Goal: Information Seeking & Learning: Learn about a topic

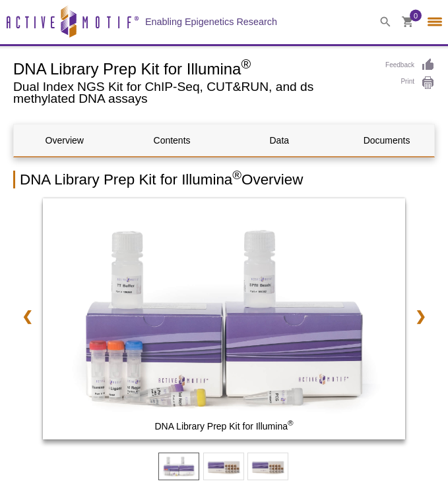
select select "[GEOGRAPHIC_DATA]"
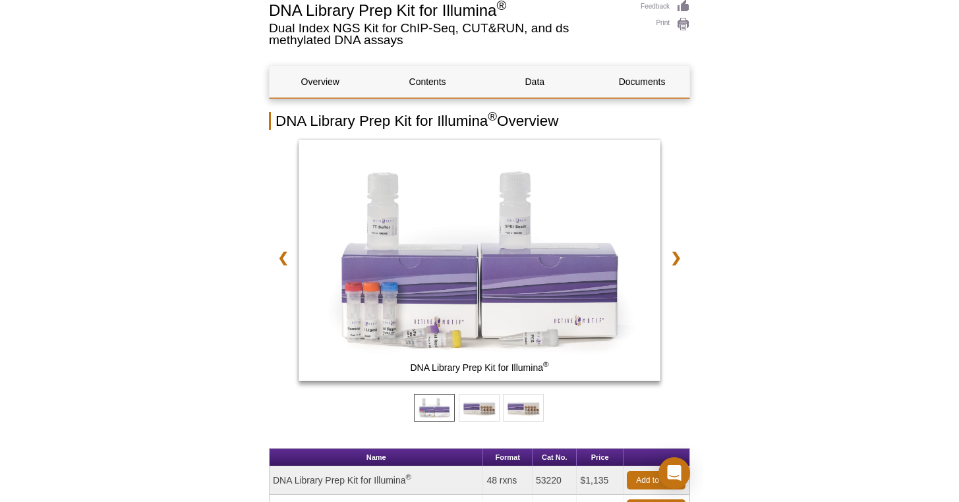
scroll to position [80, 0]
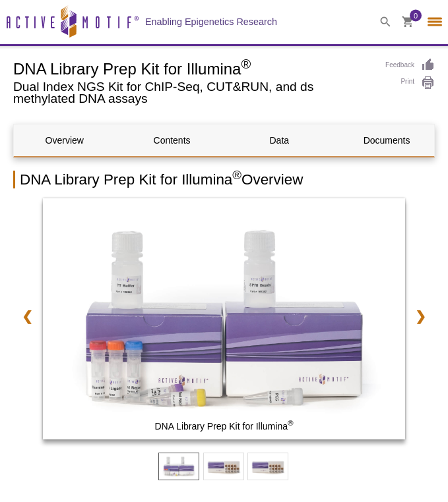
select select "[GEOGRAPHIC_DATA]"
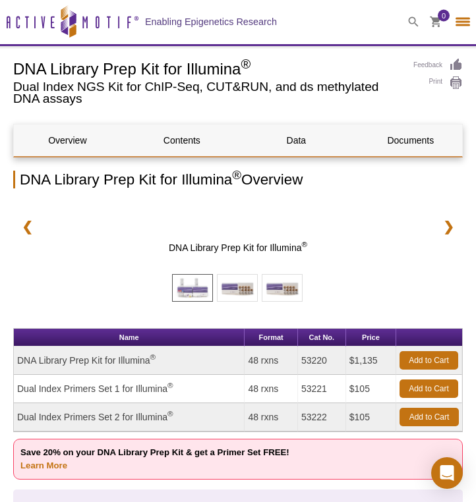
select select "[GEOGRAPHIC_DATA]"
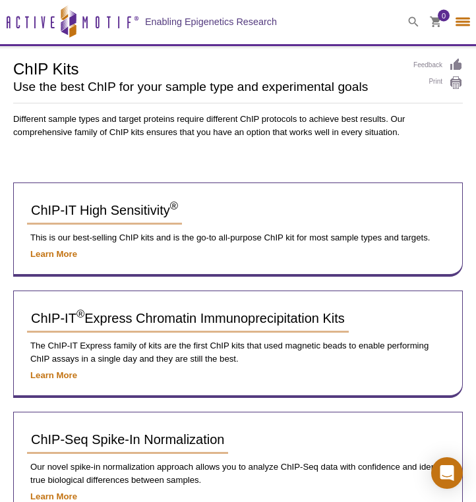
select select "[GEOGRAPHIC_DATA]"
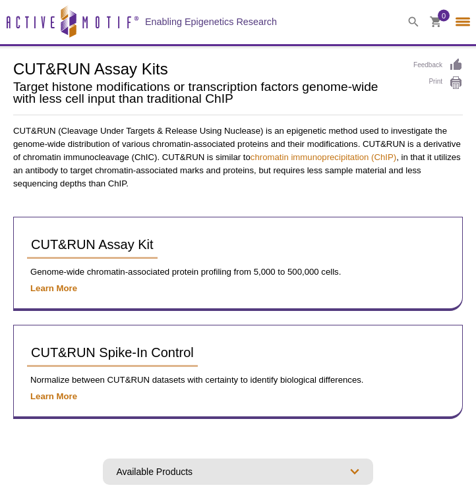
select select "[GEOGRAPHIC_DATA]"
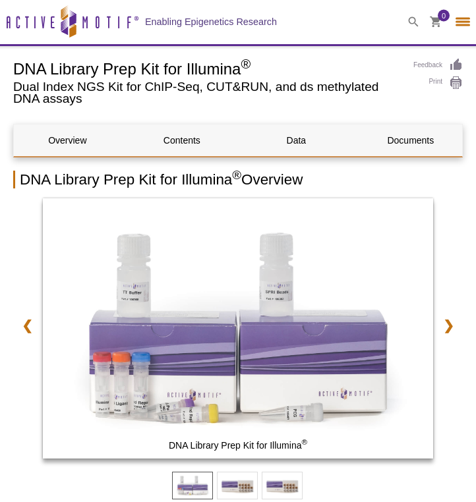
select select "[GEOGRAPHIC_DATA]"
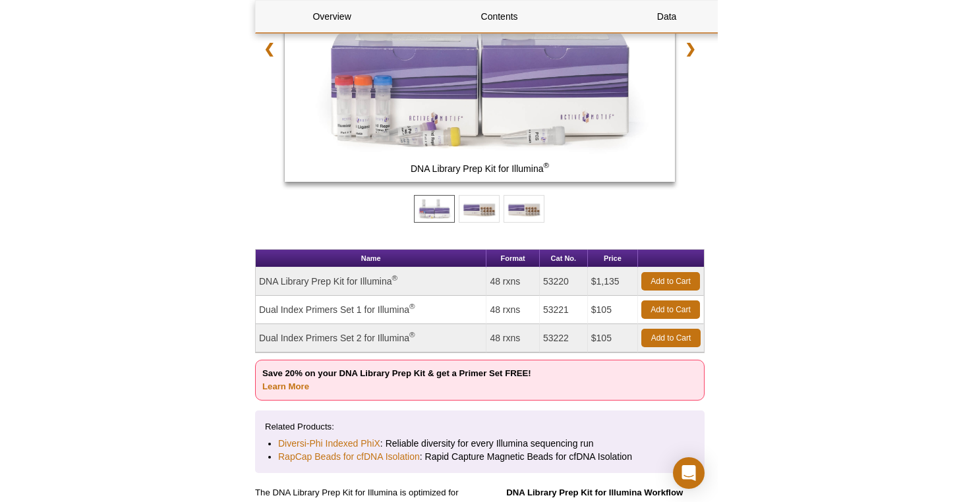
scroll to position [325, 0]
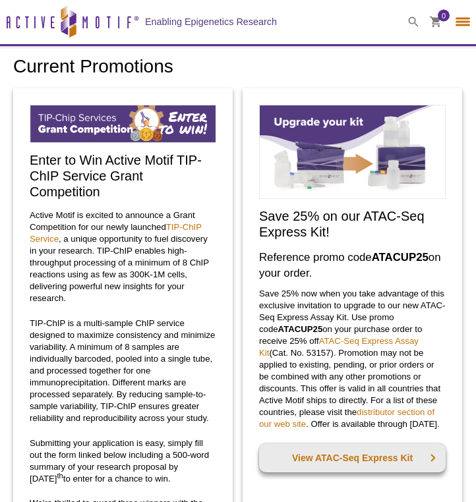
select select "[GEOGRAPHIC_DATA]"
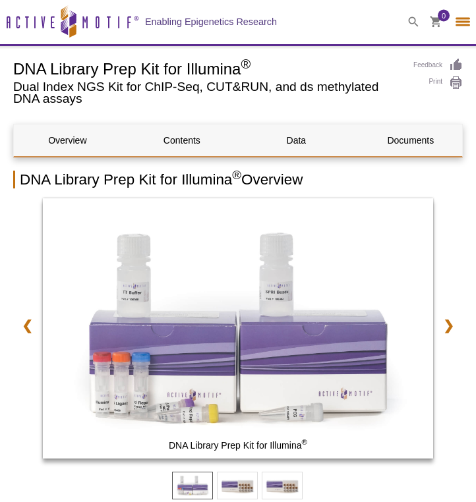
select select "[GEOGRAPHIC_DATA]"
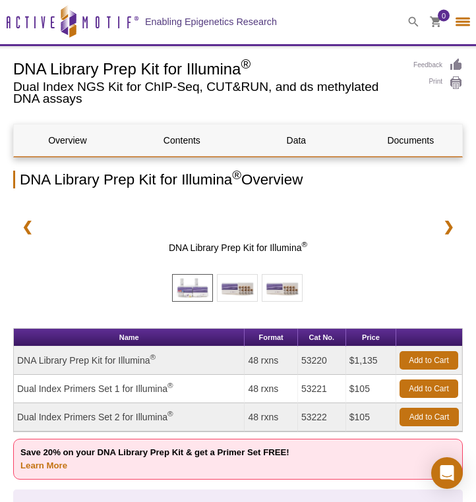
select select "[GEOGRAPHIC_DATA]"
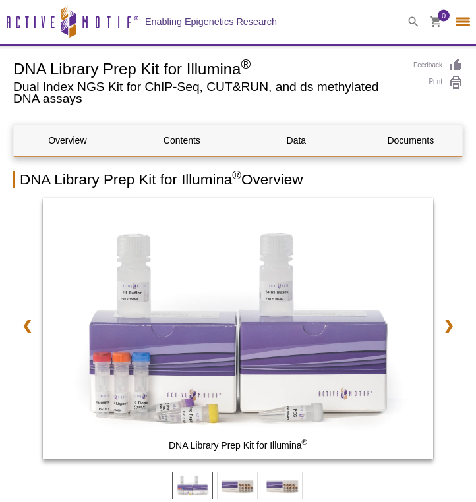
select select "[GEOGRAPHIC_DATA]"
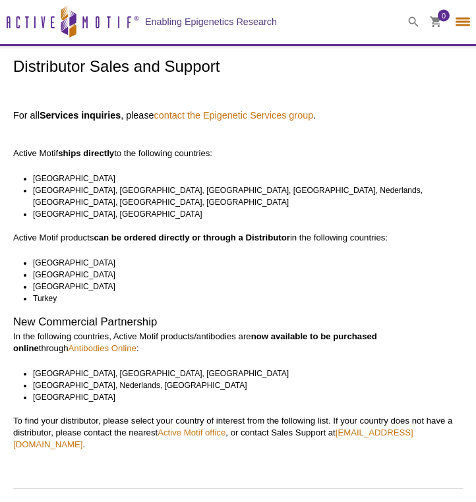
select select "[GEOGRAPHIC_DATA]"
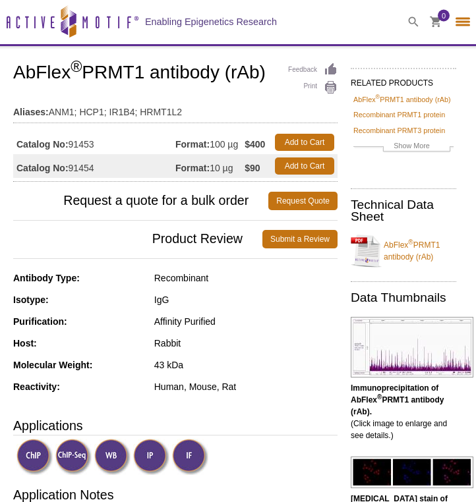
select select "[GEOGRAPHIC_DATA]"
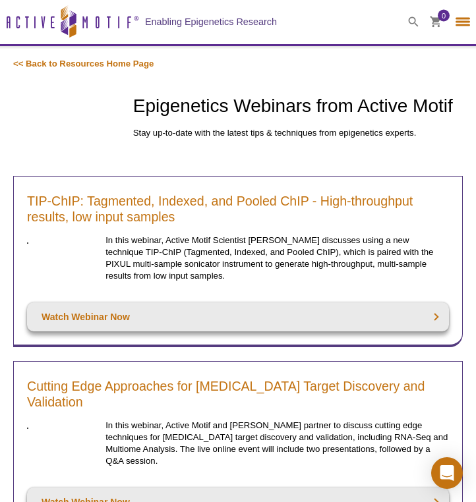
select select "[GEOGRAPHIC_DATA]"
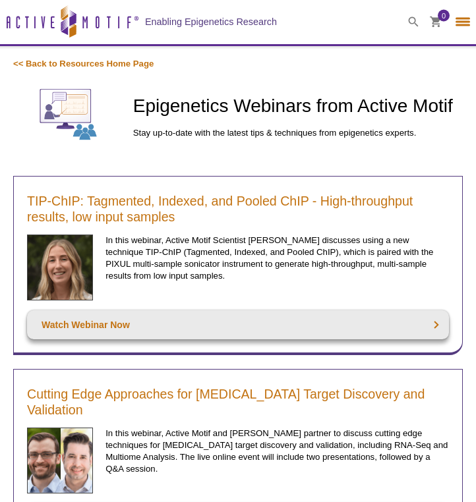
select select "[GEOGRAPHIC_DATA]"
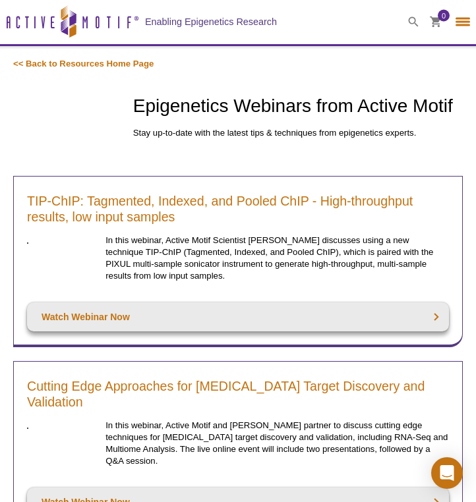
select select "[GEOGRAPHIC_DATA]"
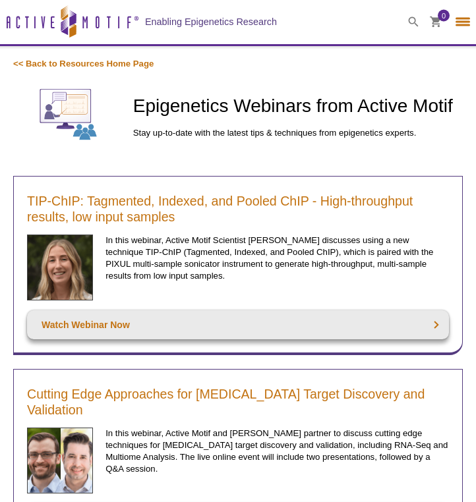
select select "[GEOGRAPHIC_DATA]"
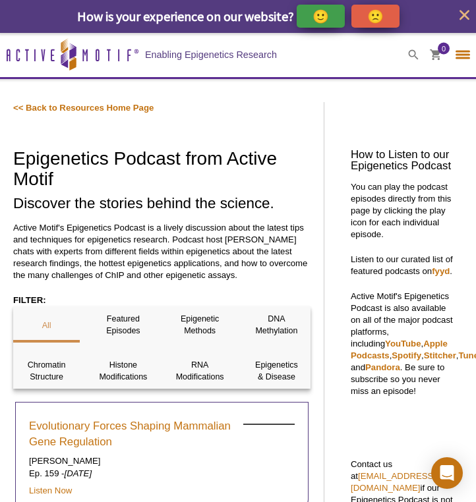
select select "[GEOGRAPHIC_DATA]"
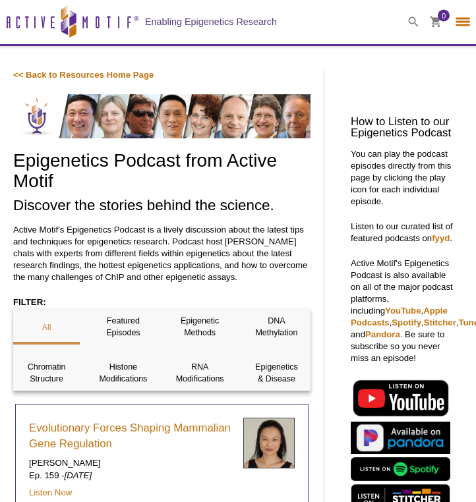
select select "[GEOGRAPHIC_DATA]"
